Goal: Communication & Community: Answer question/provide support

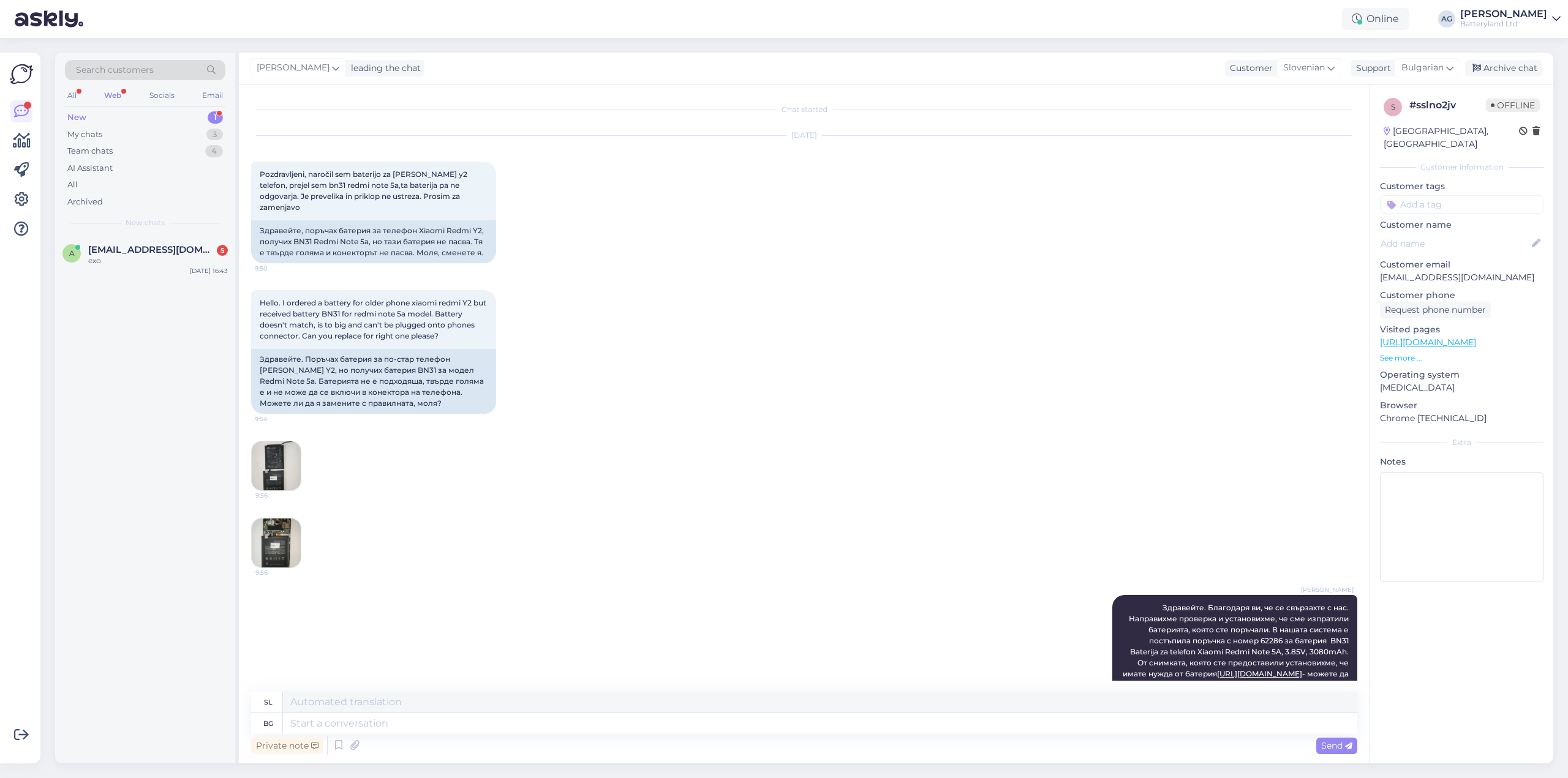
click at [130, 259] on div "ехо" at bounding box center [157, 261] width 140 height 11
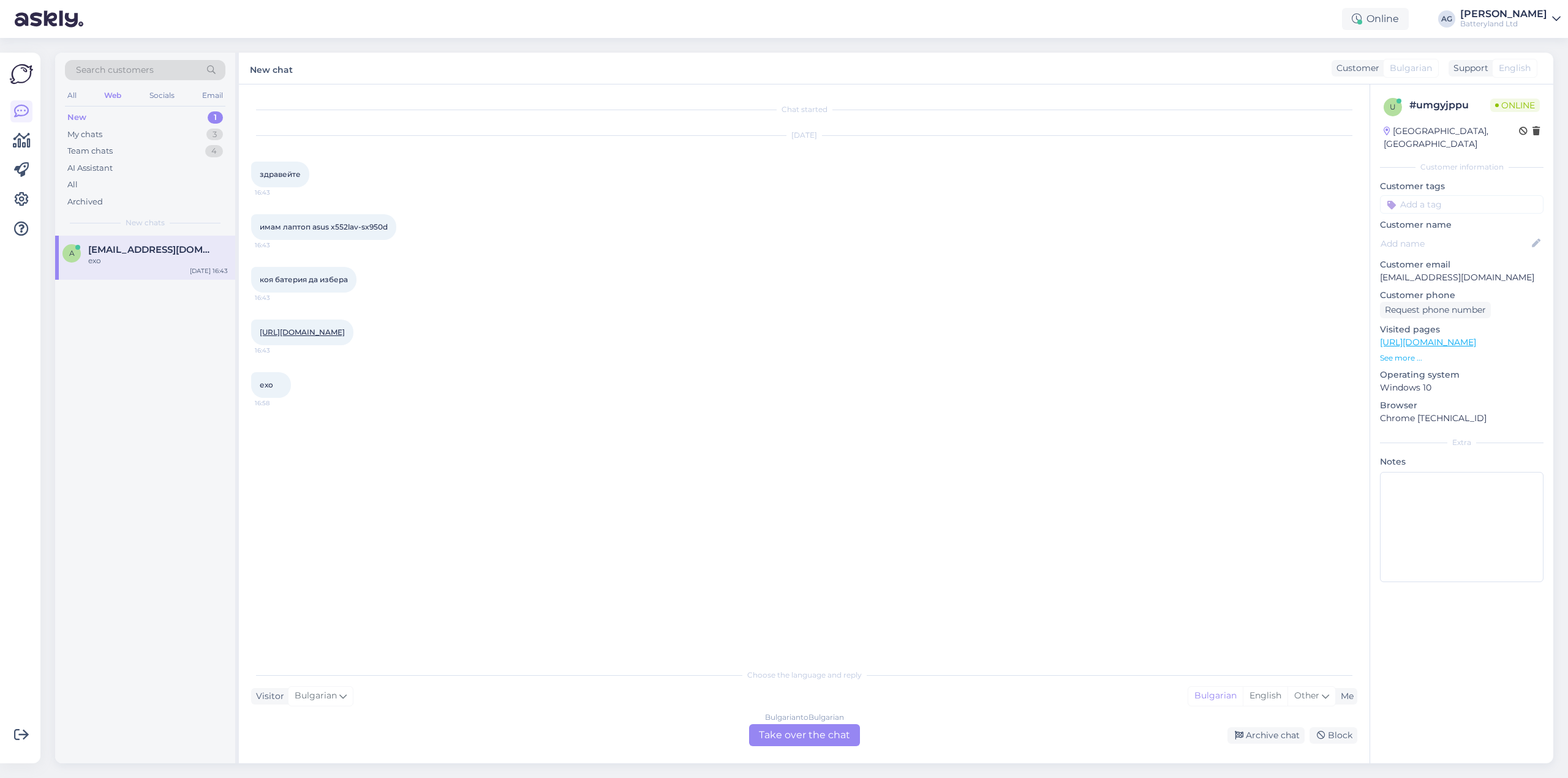
click at [781, 741] on div "Bulgarian to Bulgarian Take over the chat" at bounding box center [804, 735] width 111 height 22
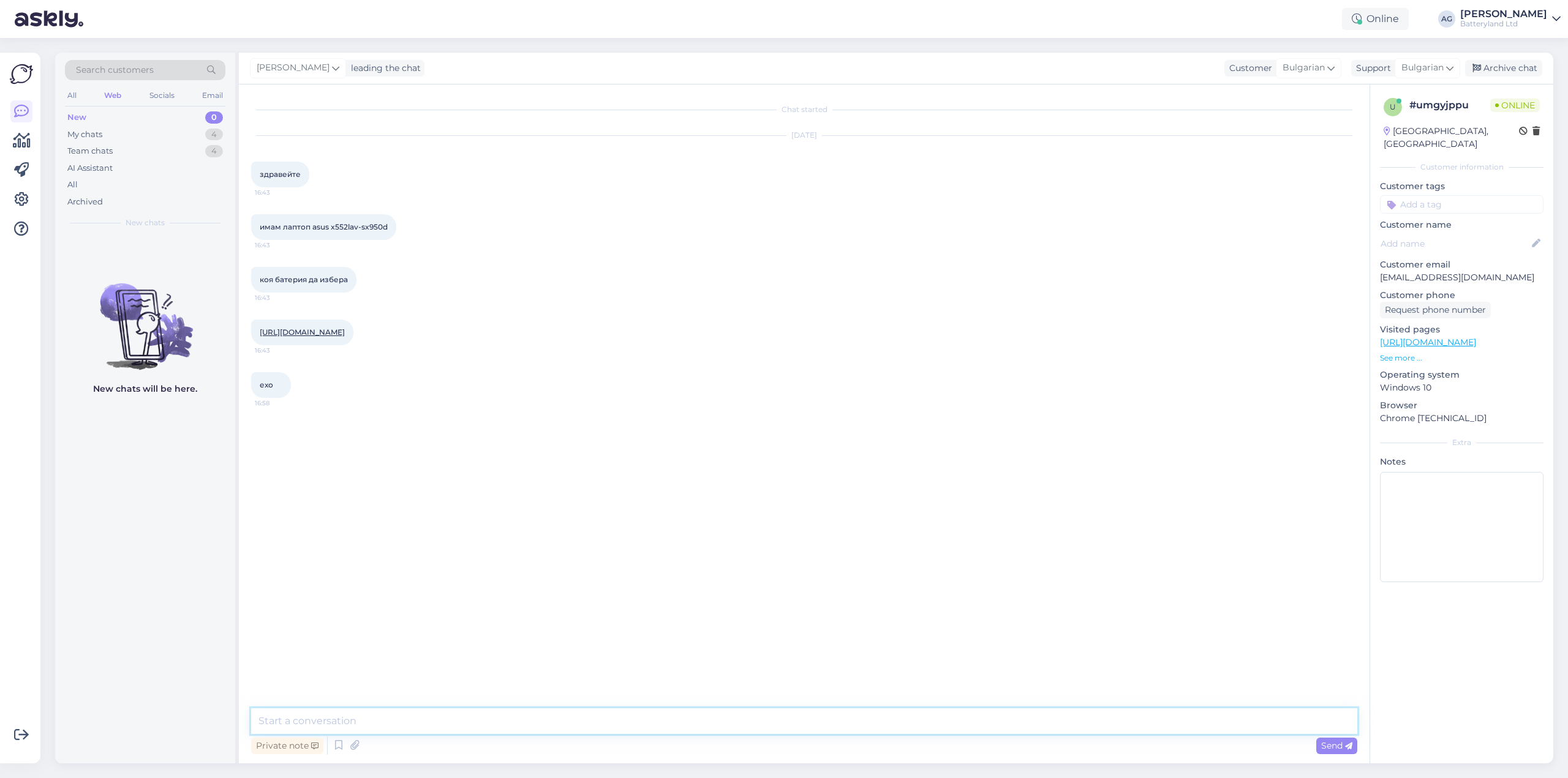
click at [572, 724] on textarea at bounding box center [804, 721] width 1106 height 26
type textarea "Здравейте"
type textarea "м"
type textarea "[DEMOGRAPHIC_DATA] ли старата батерия налична?"
click at [345, 329] on link "[URL][DOMAIN_NAME]" at bounding box center [302, 332] width 85 height 9
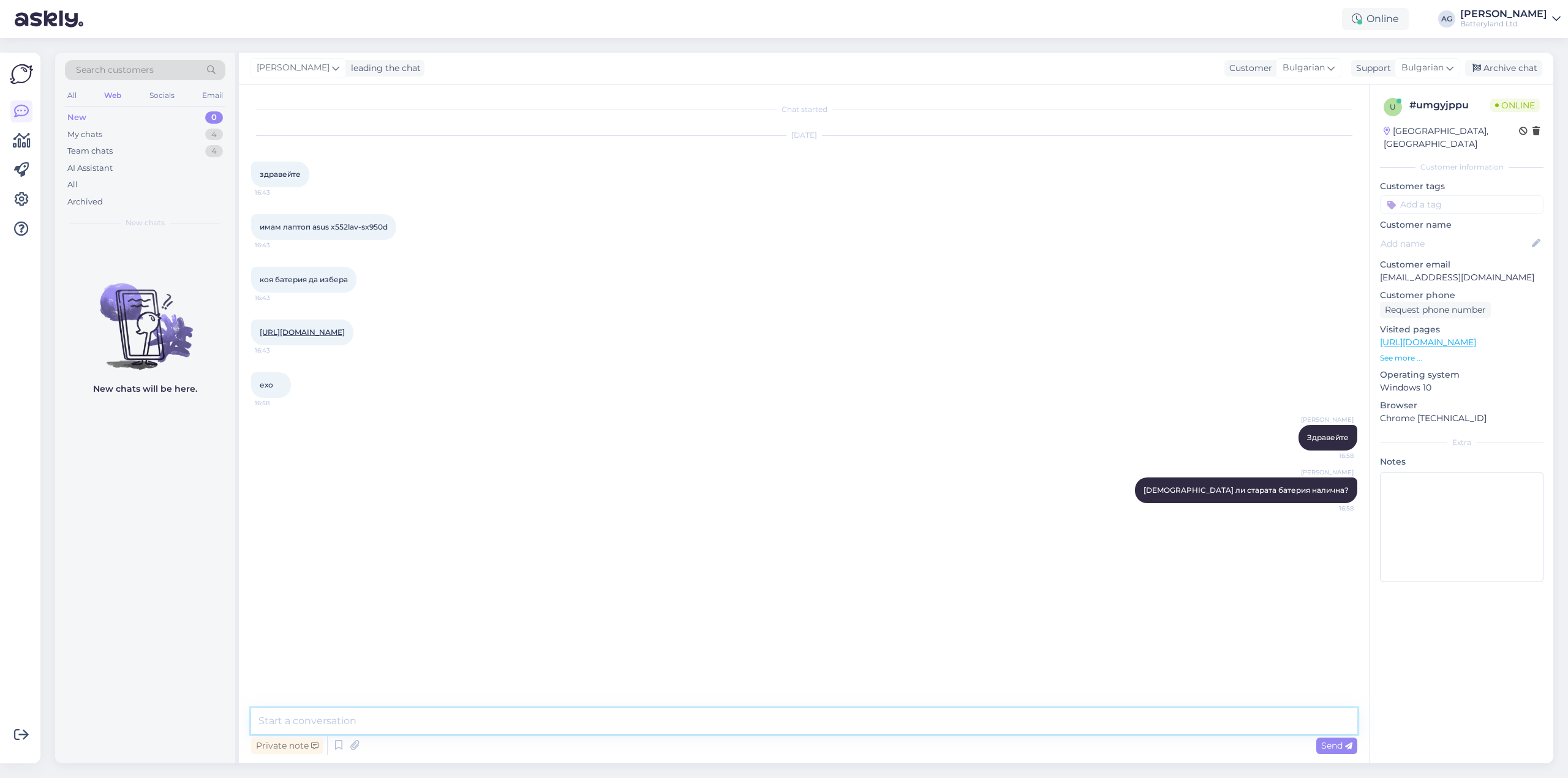
click at [403, 713] on textarea at bounding box center [804, 721] width 1106 height 26
type textarea "[PERSON_NAME]"
type textarea "Всичките батерии от линка са съвместими с вашия лаптоп. Разликата е в капацитет…"
click at [102, 127] on div "My chats 4" at bounding box center [144, 134] width 160 height 17
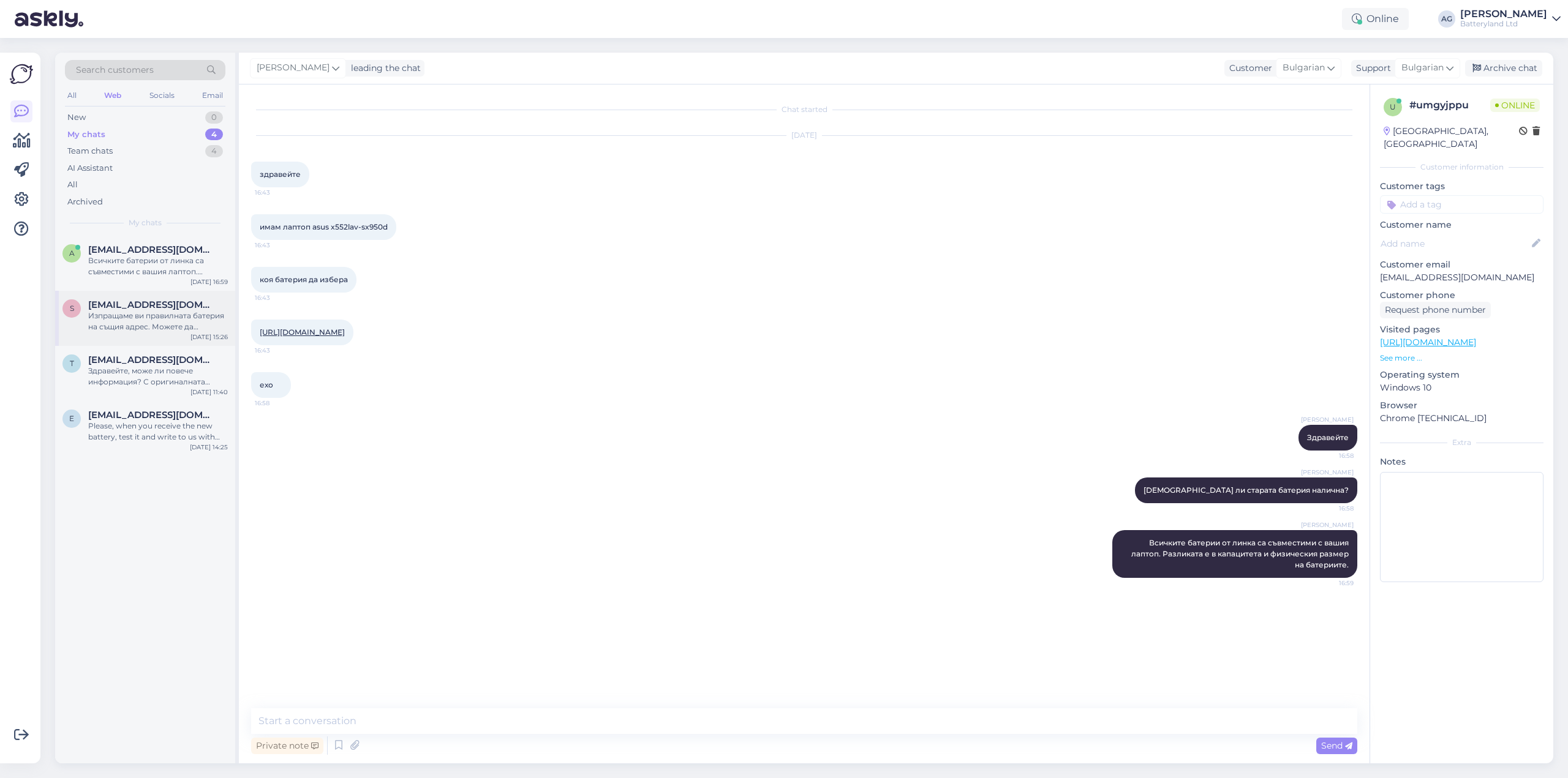
click at [157, 318] on div "Изпращаме ви правилната батерия на същия адрес. Можете да проследите доставката…" at bounding box center [157, 322] width 140 height 22
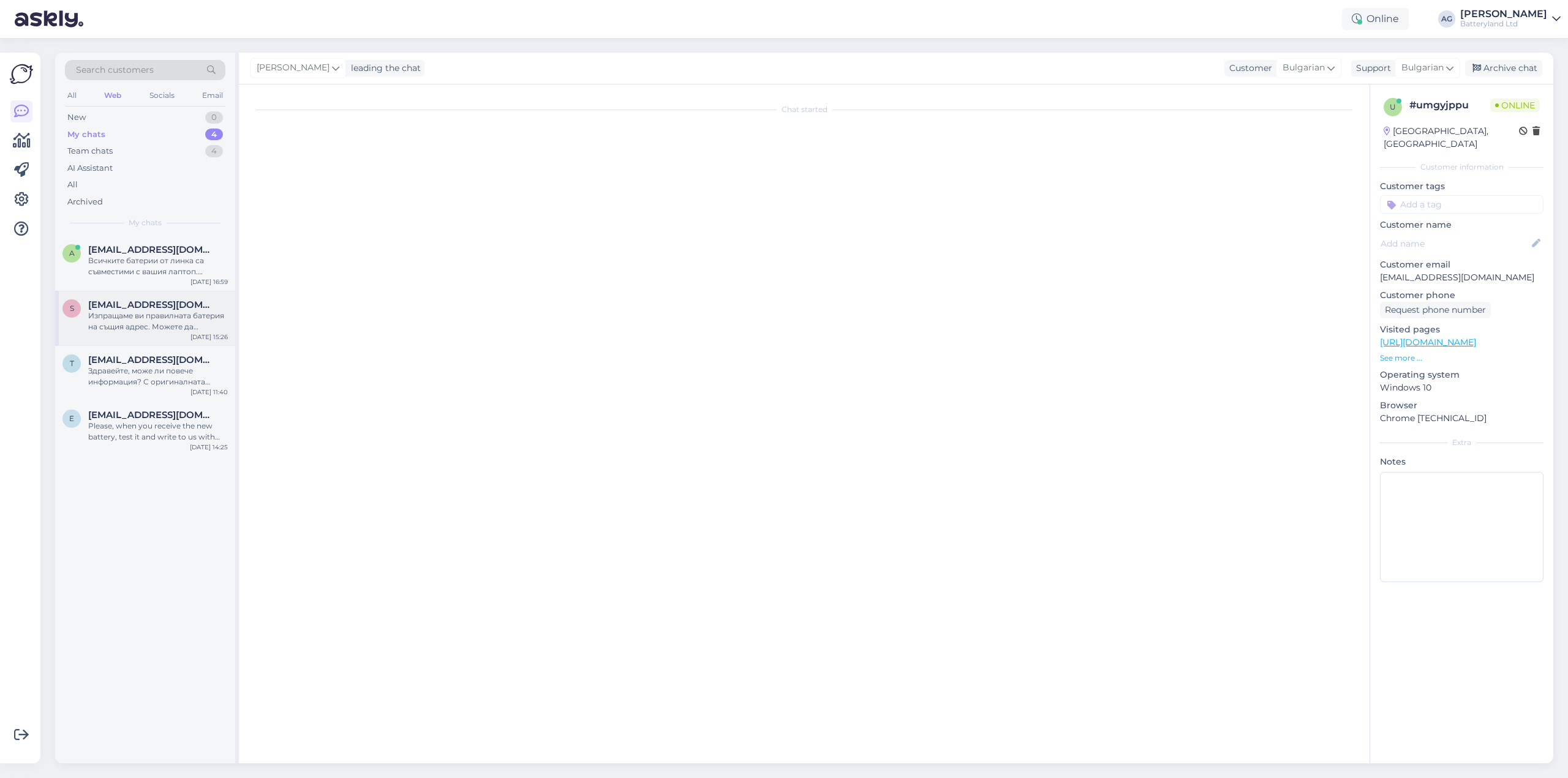
scroll to position [419, 0]
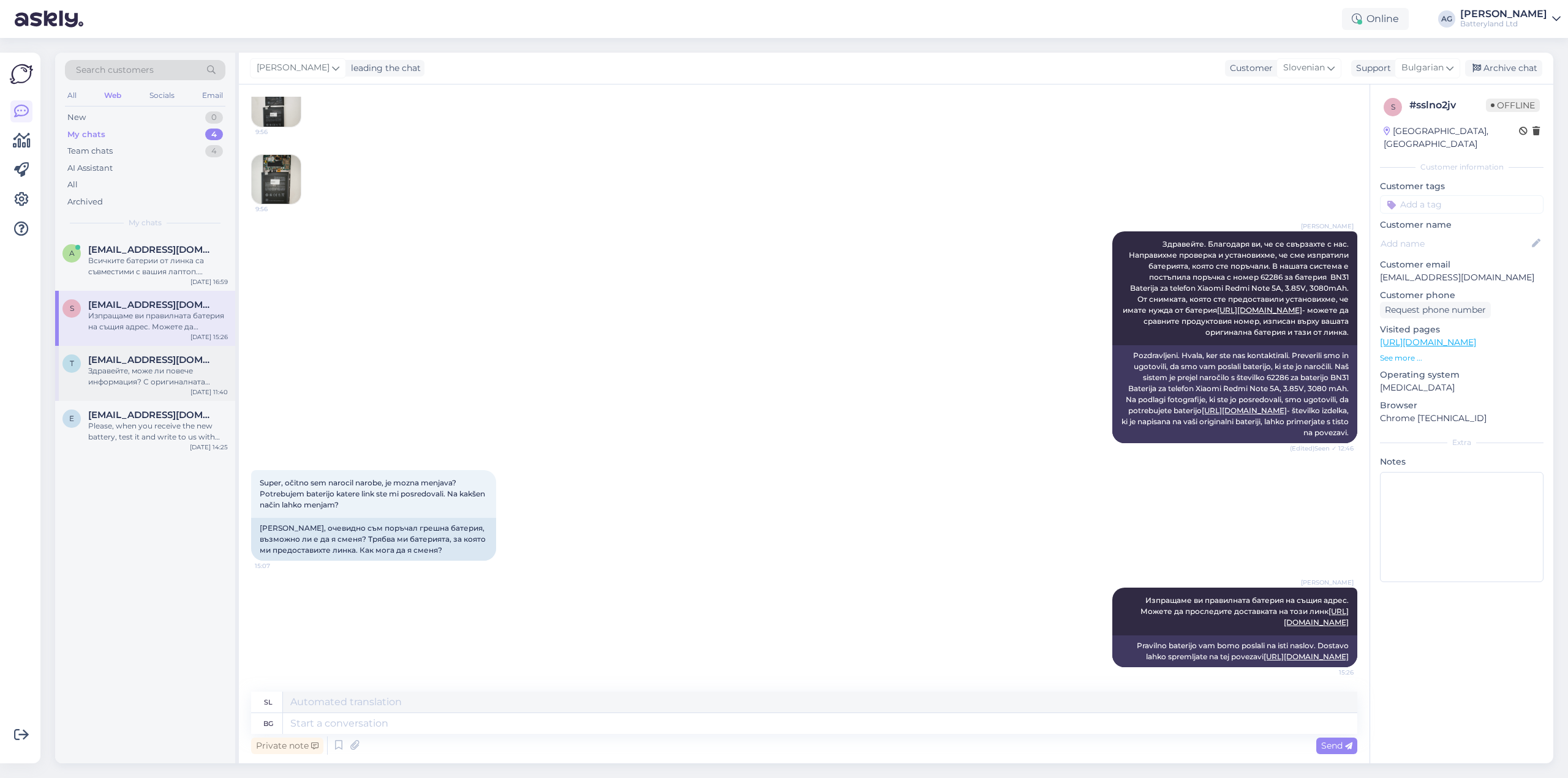
click at [159, 358] on span "[EMAIL_ADDRESS][DOMAIN_NAME]" at bounding box center [151, 360] width 127 height 11
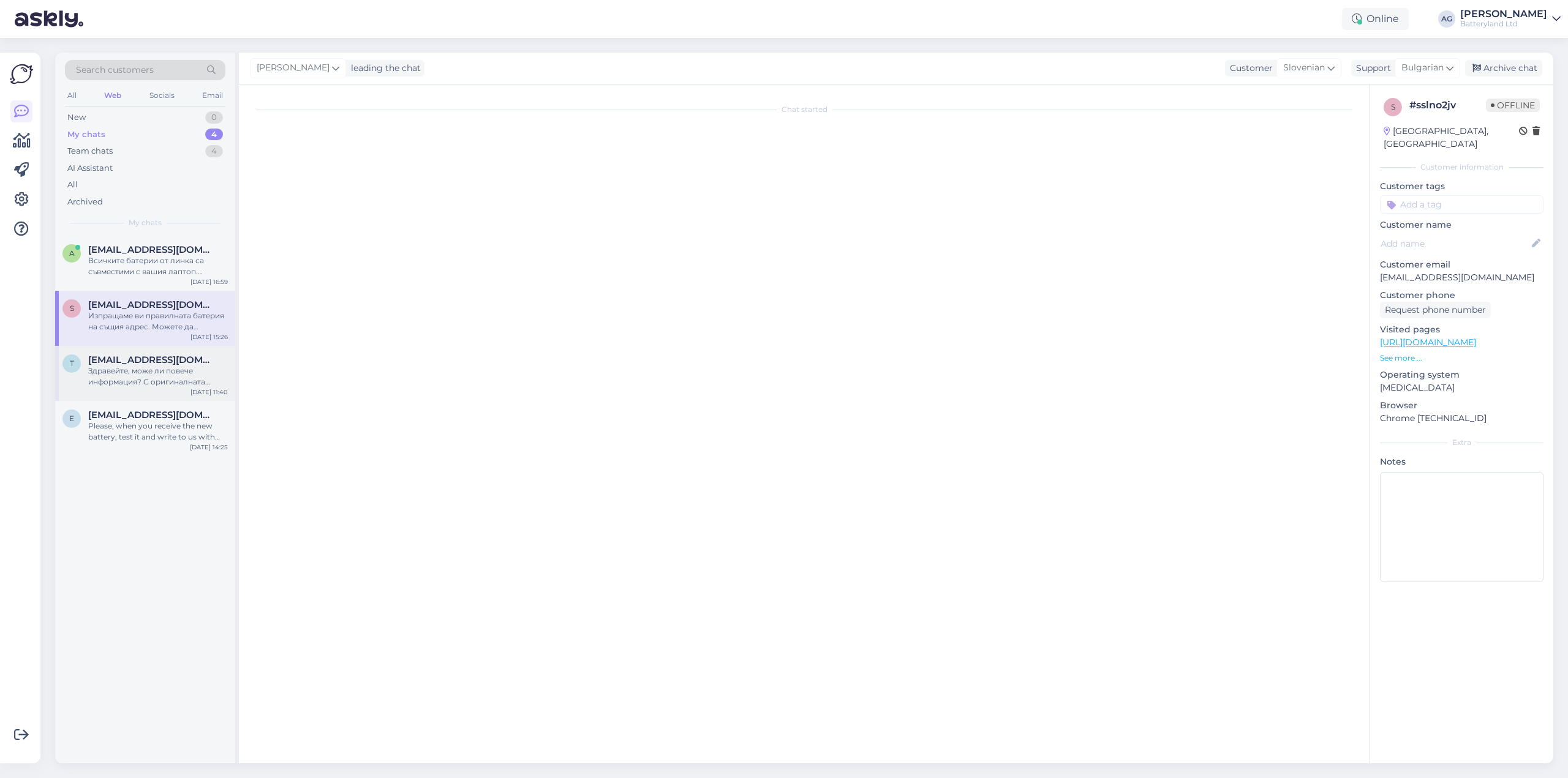
scroll to position [0, 0]
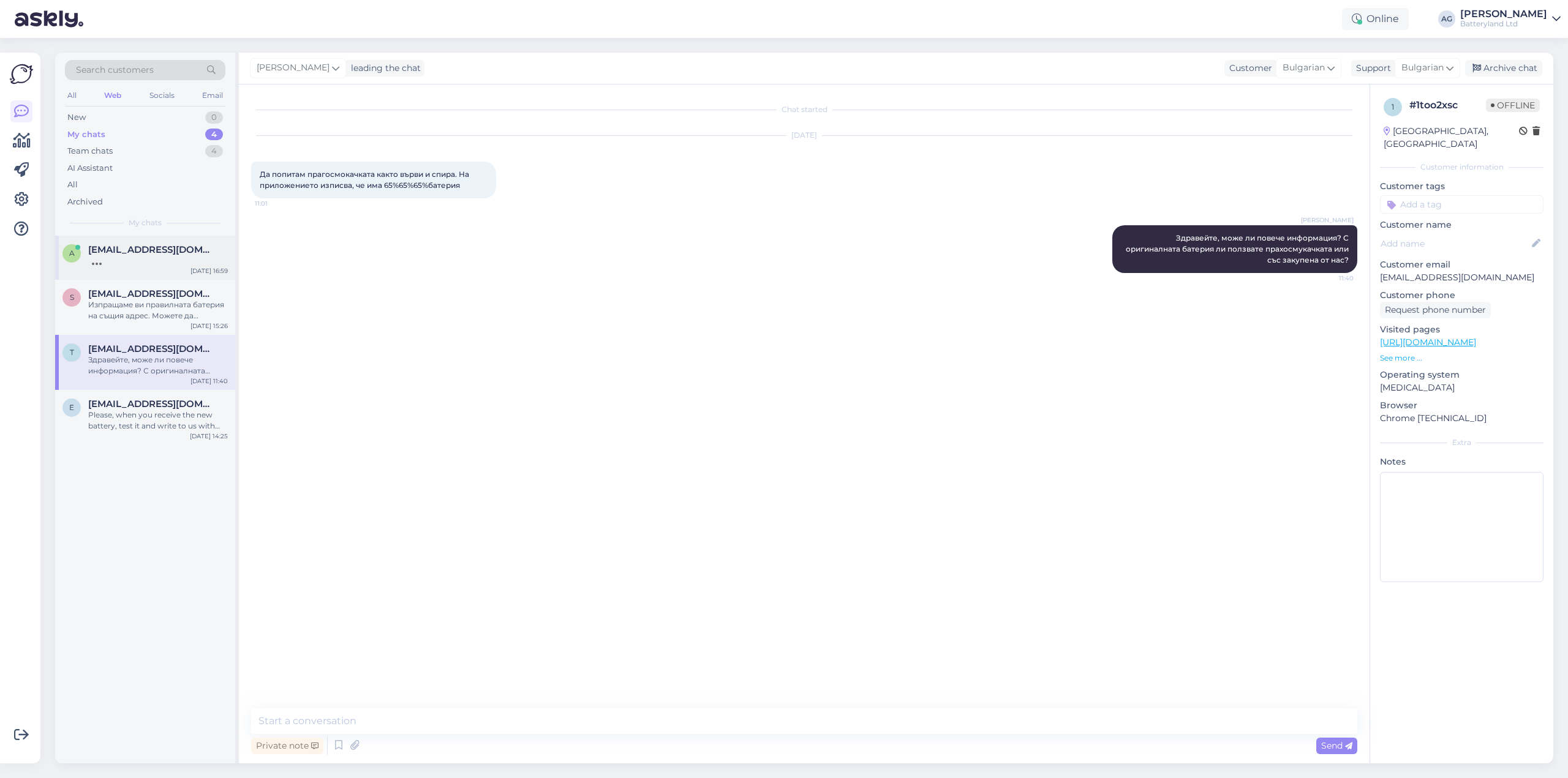
click at [138, 273] on div "a [EMAIL_ADDRESS][DOMAIN_NAME] [DATE] 16:59" at bounding box center [145, 258] width 180 height 44
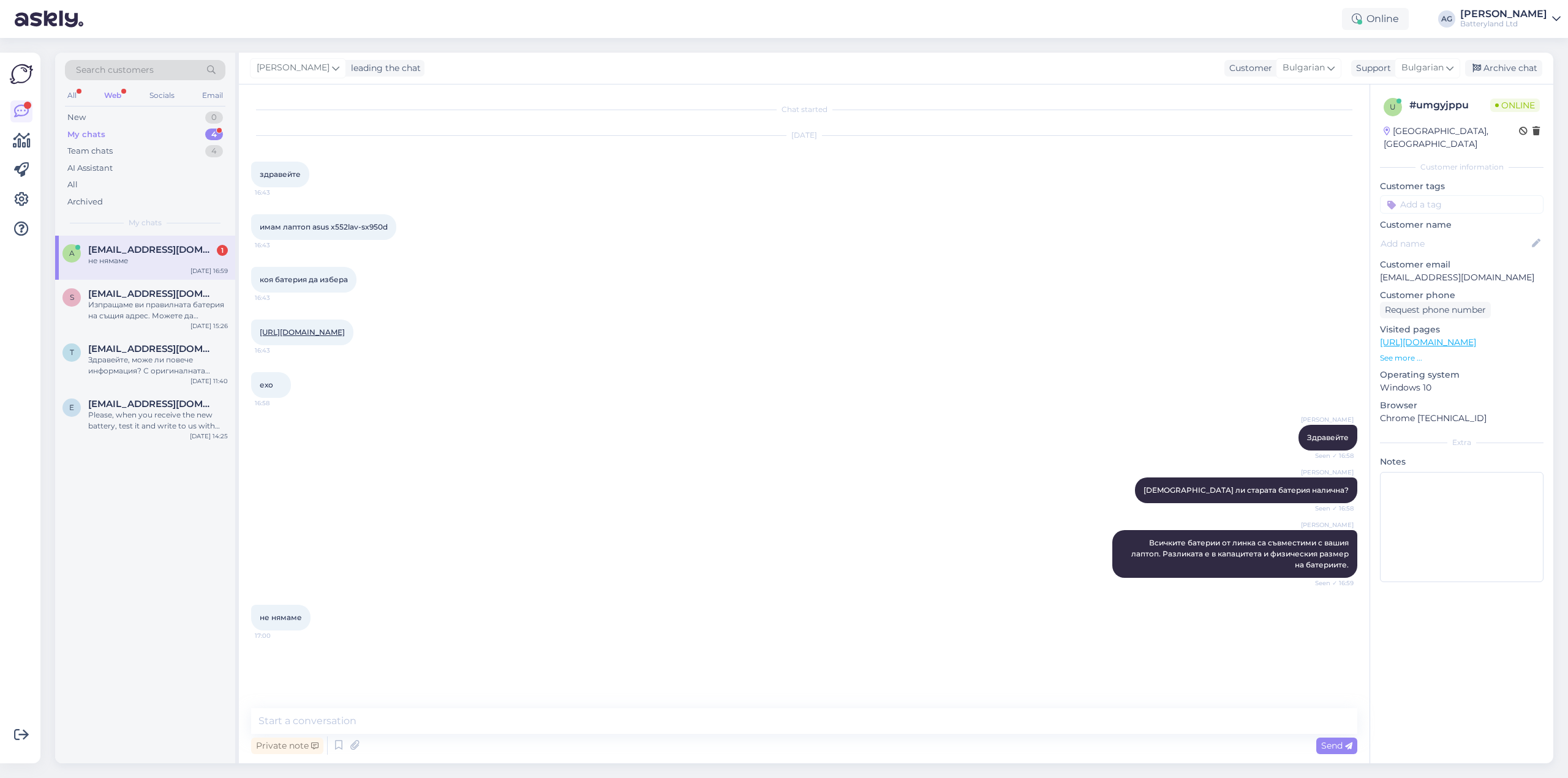
click at [149, 260] on div "не нямаме" at bounding box center [157, 261] width 140 height 11
click at [412, 719] on textarea at bounding box center [804, 721] width 1106 height 26
click at [409, 720] on textarea at bounding box center [804, 721] width 1106 height 26
click at [393, 717] on textarea at bounding box center [804, 721] width 1106 height 26
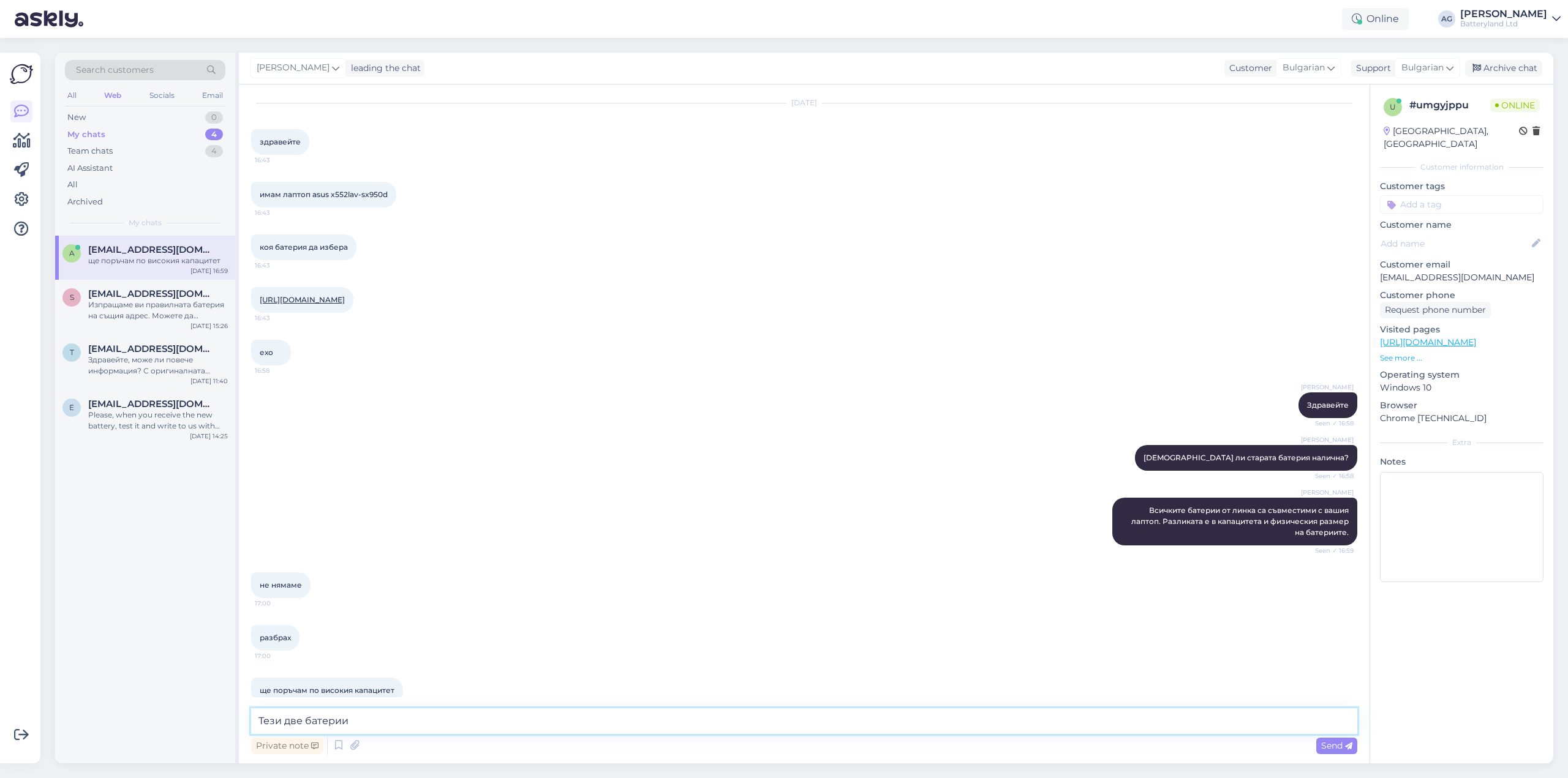
scroll to position [85, 0]
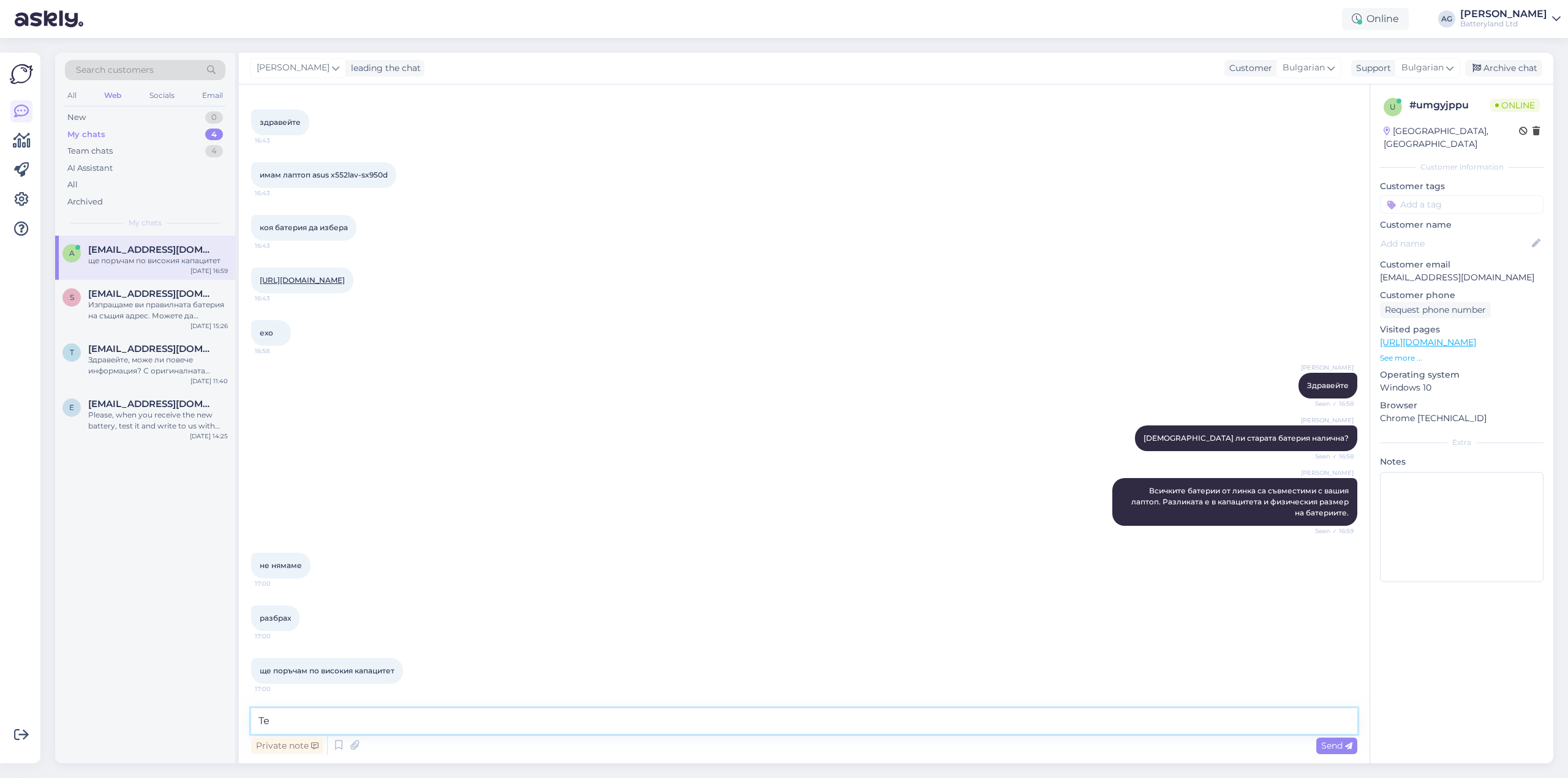
type textarea "Т"
type textarea "О"
type textarea "Разгледайт снимките, за да видите разликата в батериите - тези с по-висок капац…"
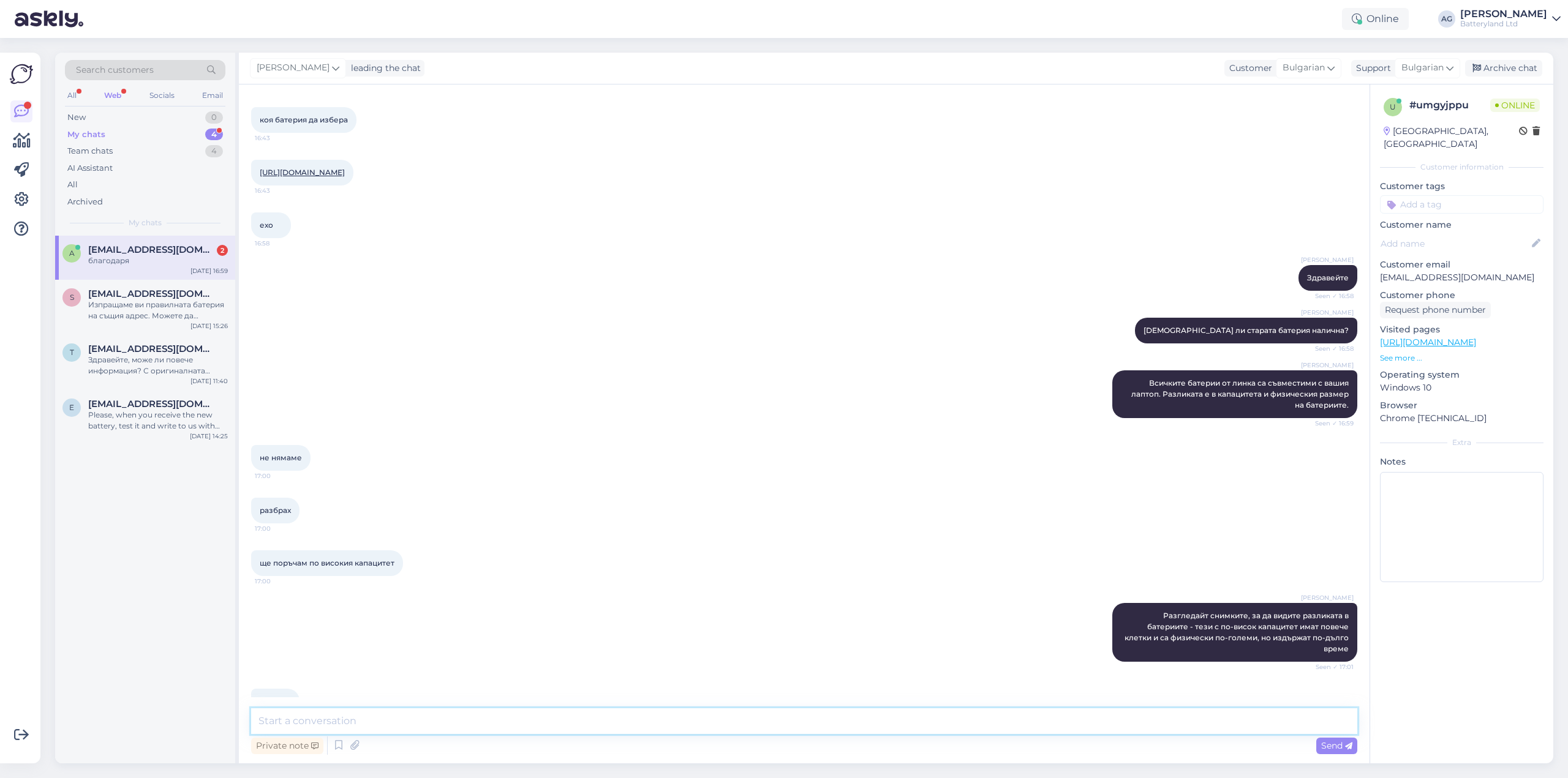
scroll to position [265, 0]
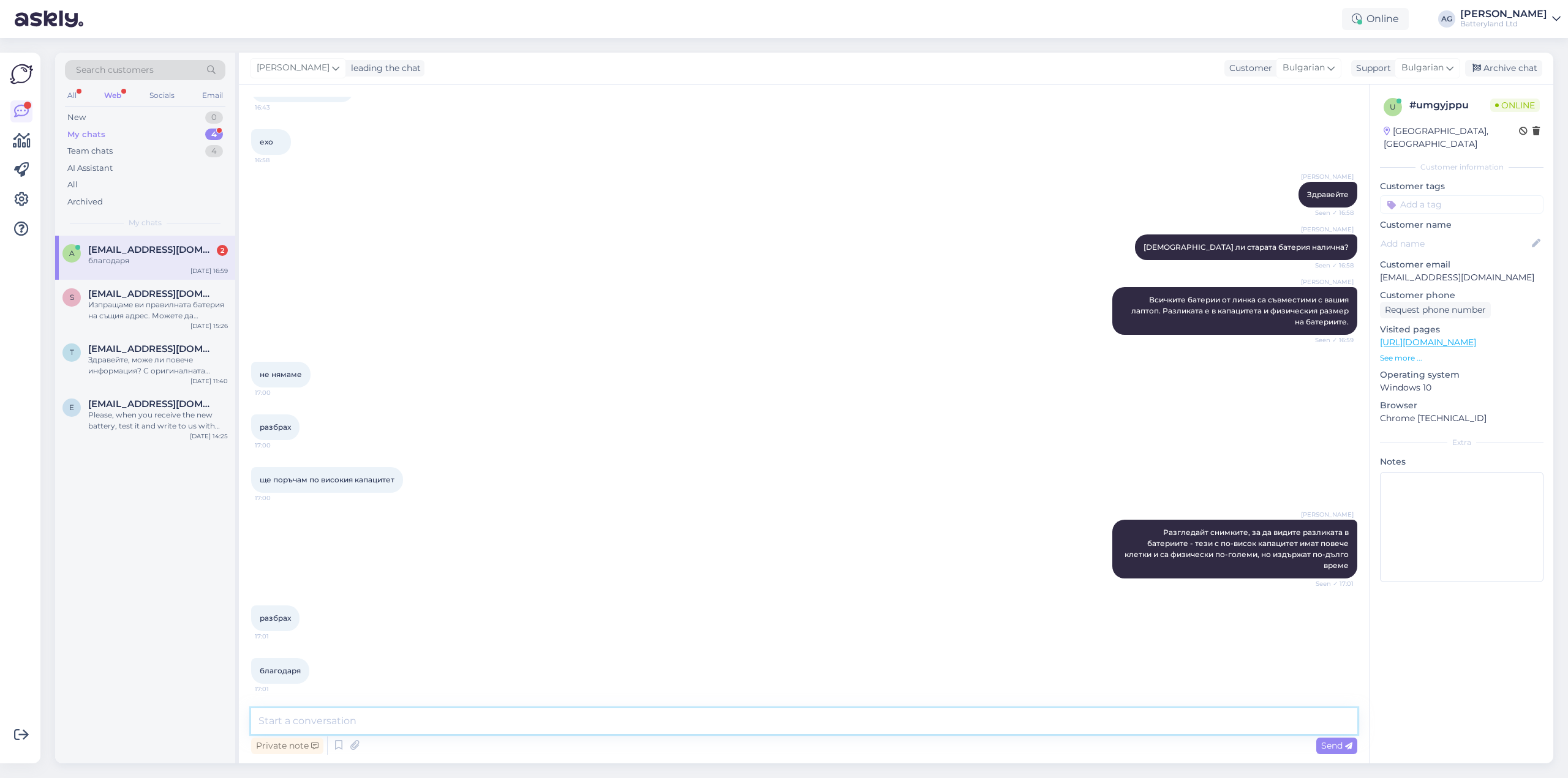
click at [390, 715] on textarea at bounding box center [804, 721] width 1106 height 26
type textarea "Моля. Оставам на разположение, ако имате нужда от допълнителна информация."
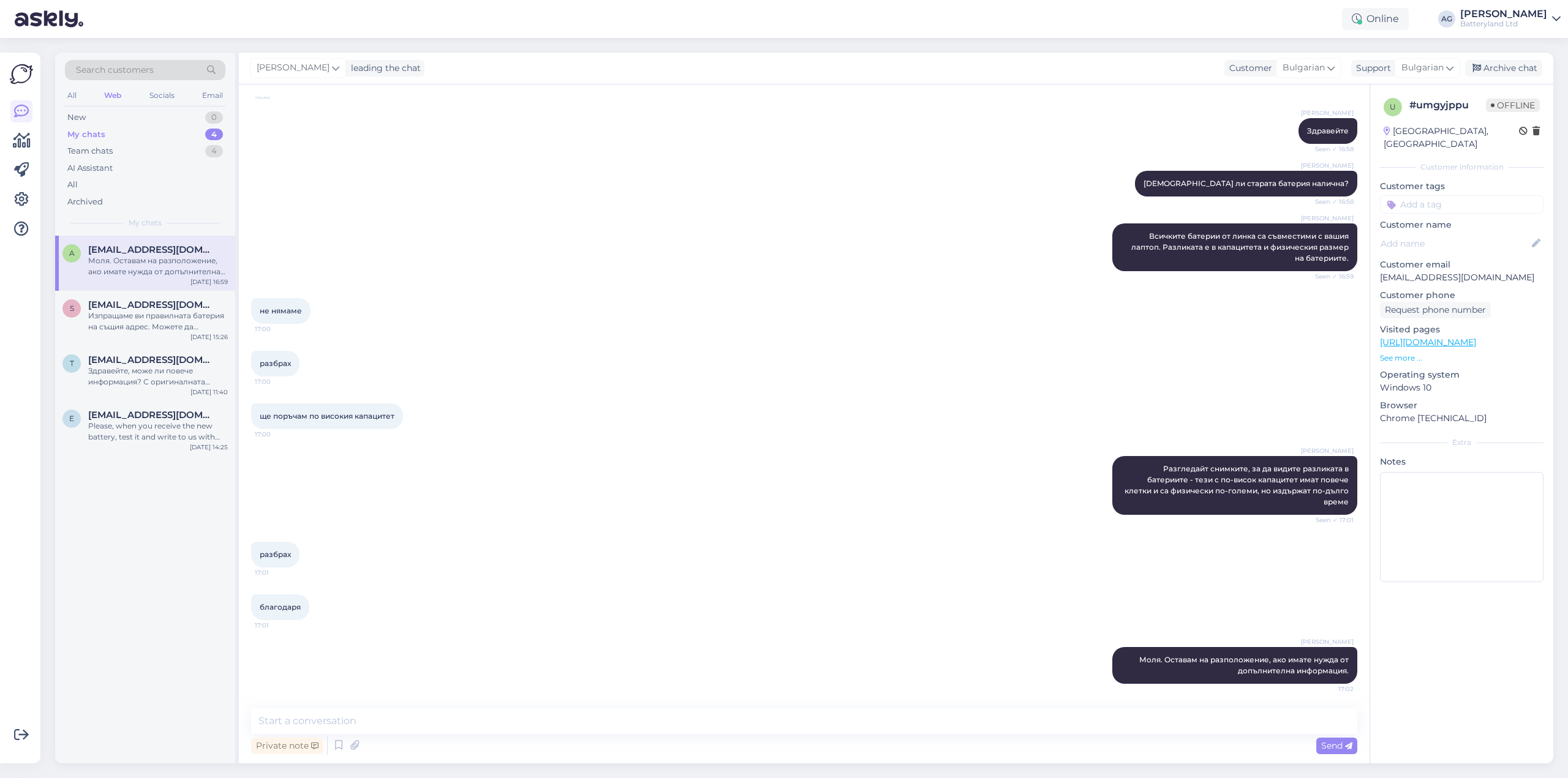
click at [1507, 58] on div "[PERSON_NAME] leading the chat Customer Bulgarian slove Slovenian Support Bulga…" at bounding box center [896, 68] width 1315 height 32
click at [1506, 62] on div "Archive chat" at bounding box center [1503, 68] width 77 height 16
